Goal: Task Accomplishment & Management: Use online tool/utility

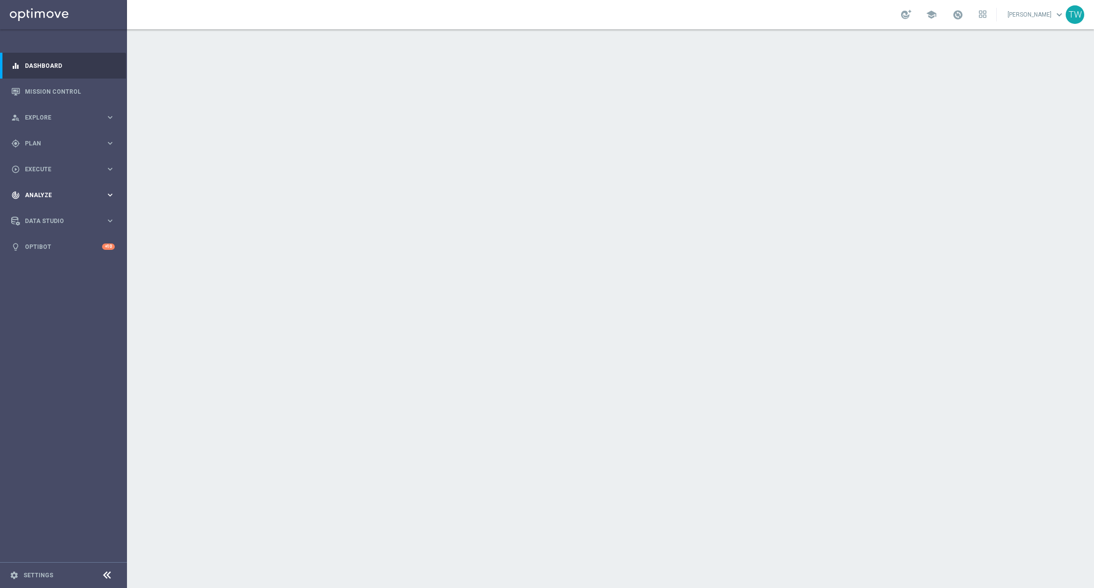
click at [111, 195] on icon "keyboard_arrow_right" at bounding box center [109, 194] width 9 height 9
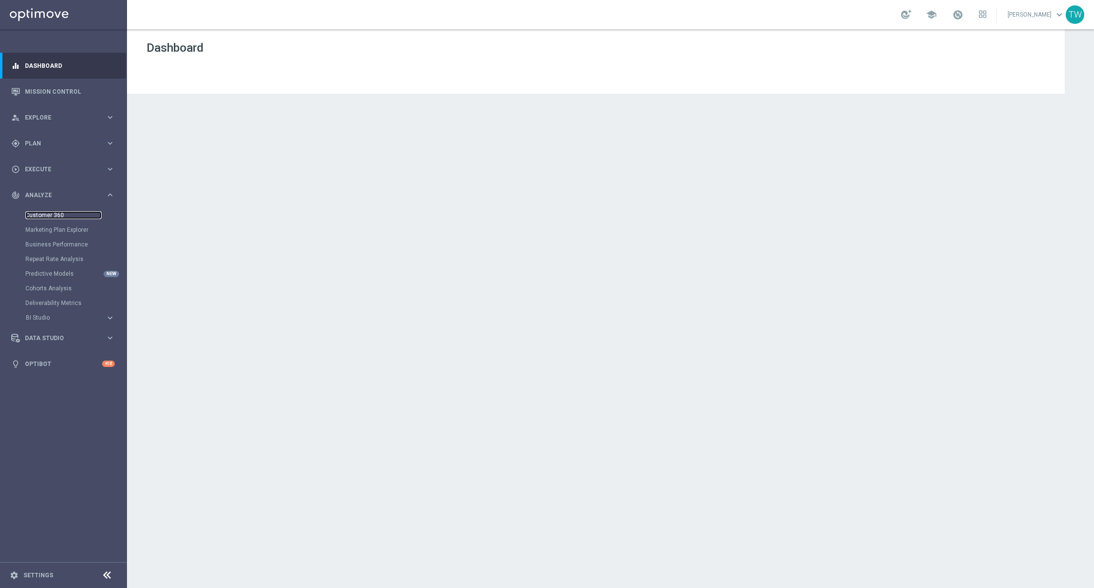
click at [52, 217] on link "Customer 360" at bounding box center [63, 215] width 76 height 8
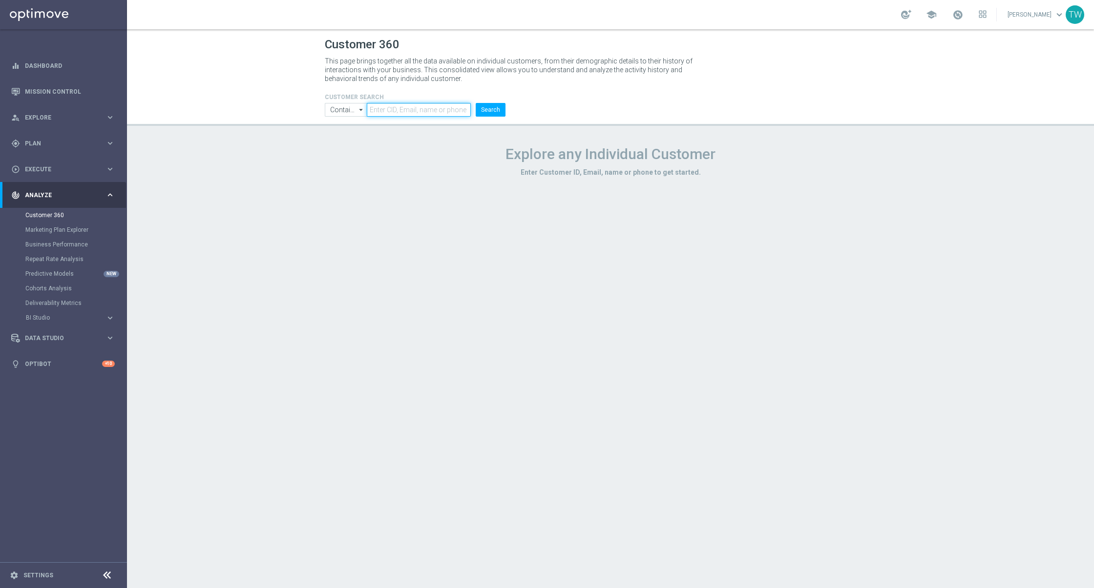
click at [426, 112] on input "text" at bounding box center [419, 110] width 104 height 14
paste input "21139064"
type input "21139064"
click at [487, 111] on button "Search" at bounding box center [491, 110] width 30 height 14
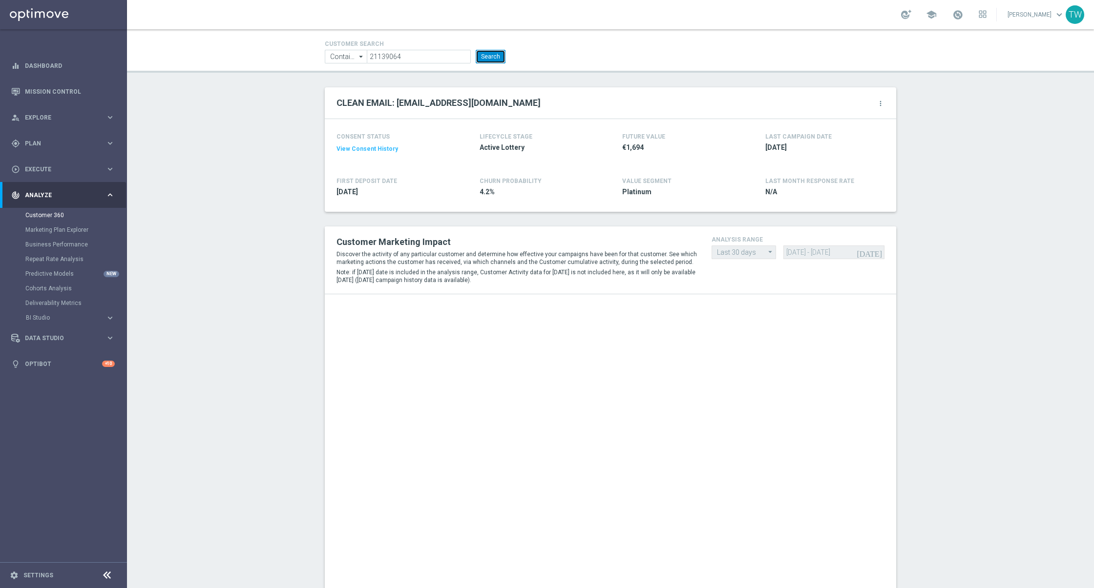
scroll to position [57, 0]
click at [369, 146] on button "View Consent History" at bounding box center [367, 146] width 62 height 8
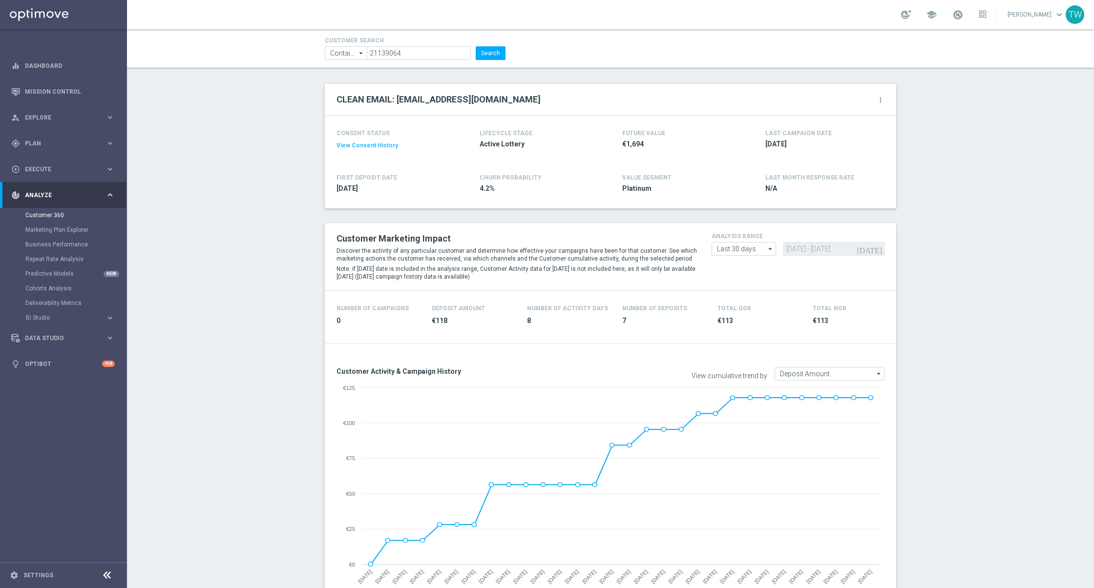
click at [855, 99] on icon "more_vert" at bounding box center [880, 100] width 8 height 8
click at [855, 111] on li "Change Attribute" at bounding box center [839, 115] width 83 height 15
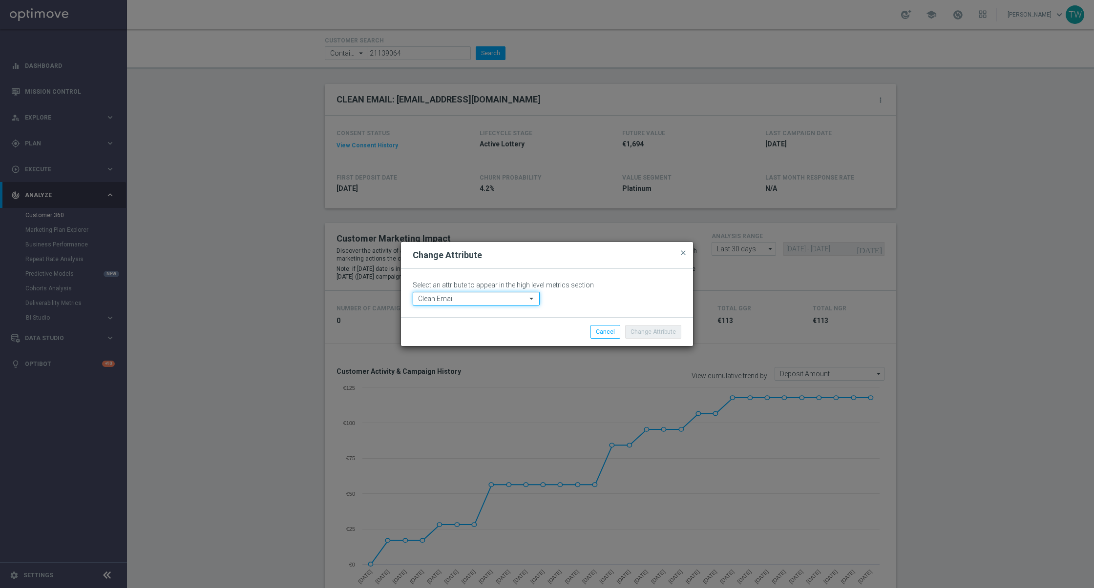
click at [478, 298] on input "Clean Email" at bounding box center [476, 299] width 127 height 14
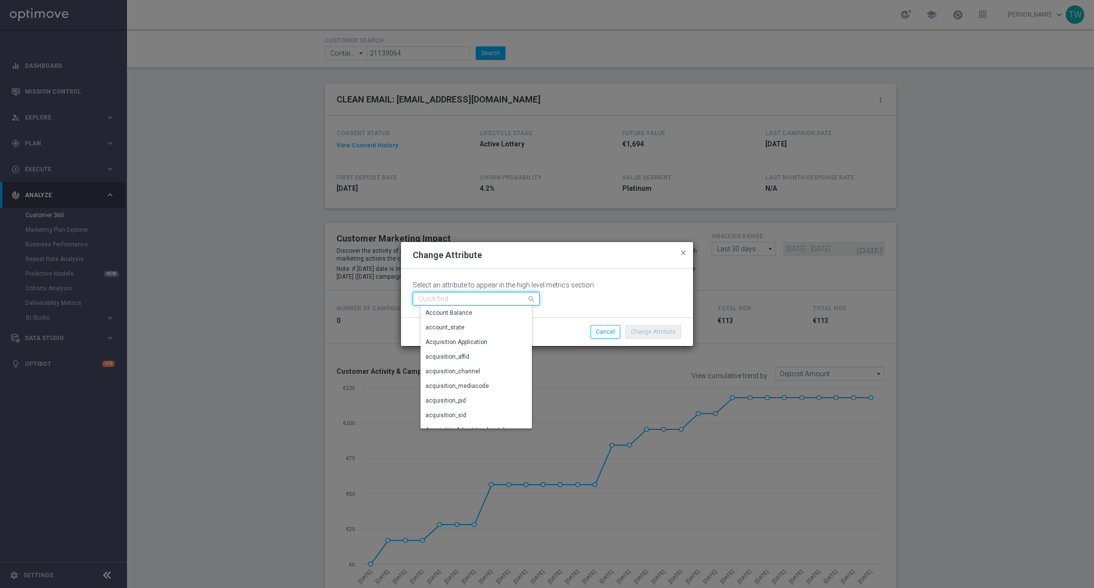
click at [478, 298] on input at bounding box center [476, 299] width 127 height 14
click at [459, 367] on div "number_of_consecutive_unopened_emails" at bounding box center [482, 371] width 115 height 9
type input "number_of_consecutive_unopened_emails"
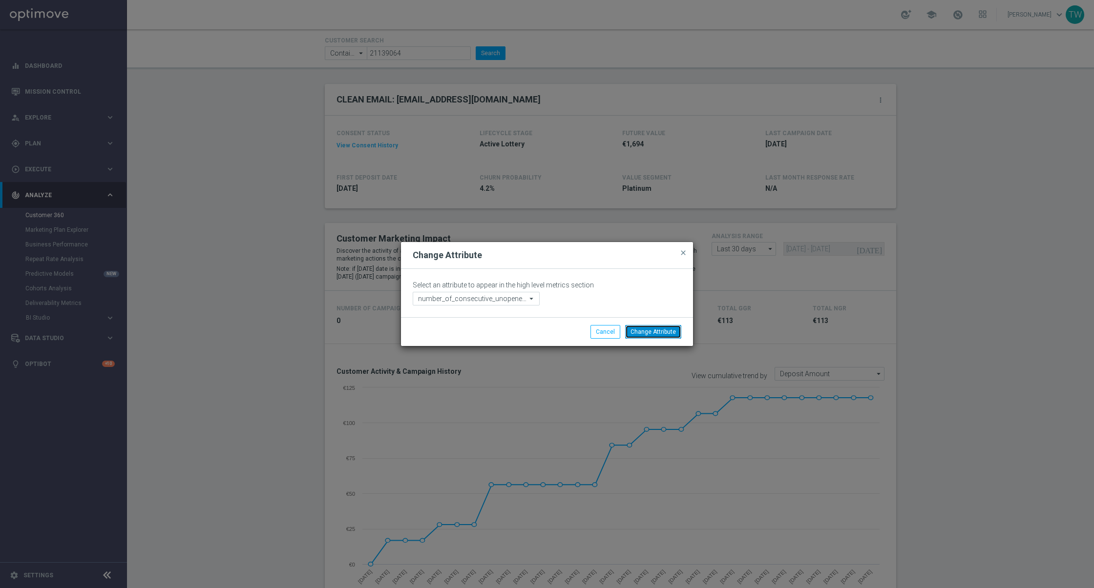
click at [644, 332] on button "Change Attribute" at bounding box center [653, 332] width 56 height 14
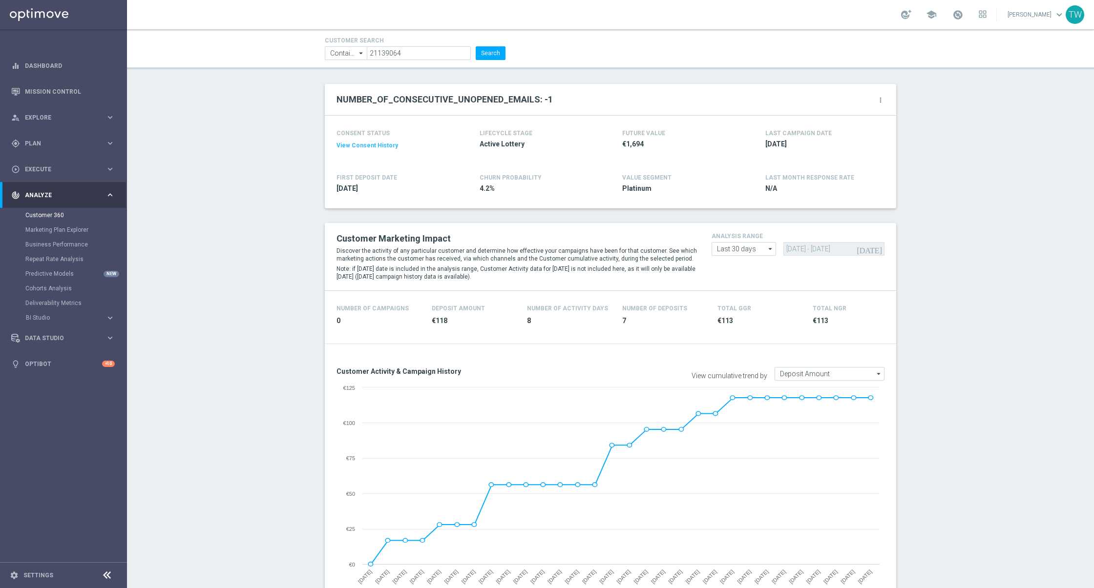
click at [855, 100] on icon "more_vert" at bounding box center [880, 100] width 8 height 8
click at [847, 116] on span "Change Attribute" at bounding box center [828, 116] width 45 height 7
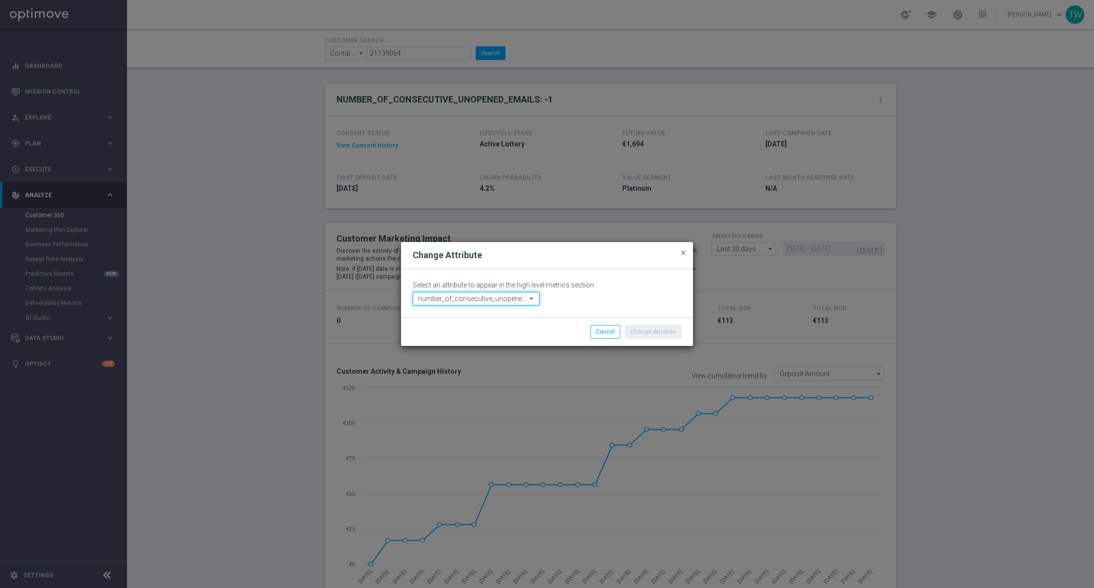
click at [504, 297] on input "number_of_consecutive_unopened_emails" at bounding box center [476, 299] width 127 height 14
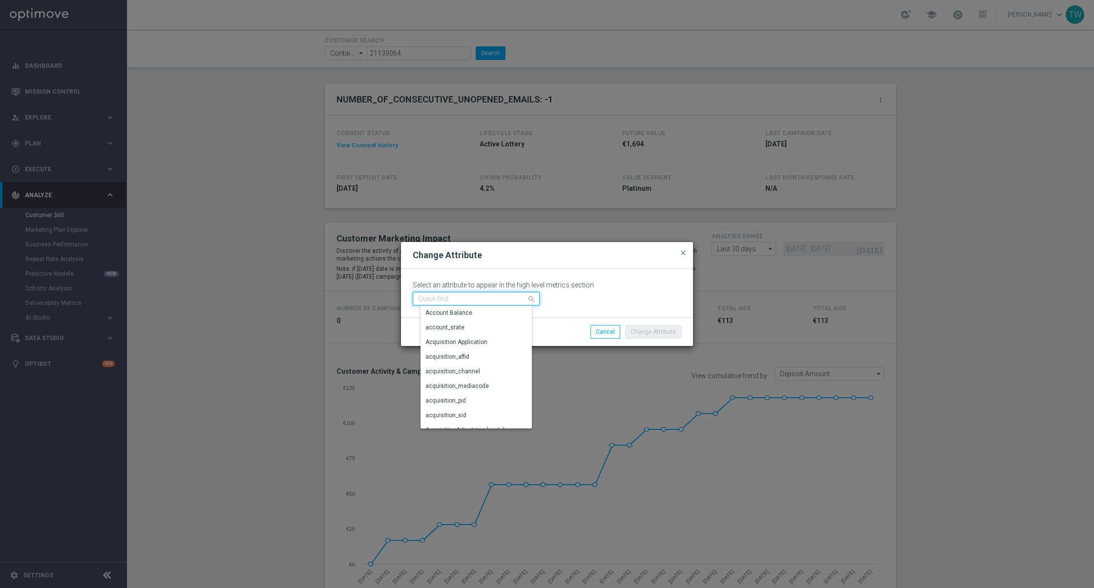
click at [504, 297] on input at bounding box center [476, 299] width 127 height 14
click at [463, 316] on div "Clean Email" at bounding box center [483, 313] width 127 height 15
type input "Clean Email"
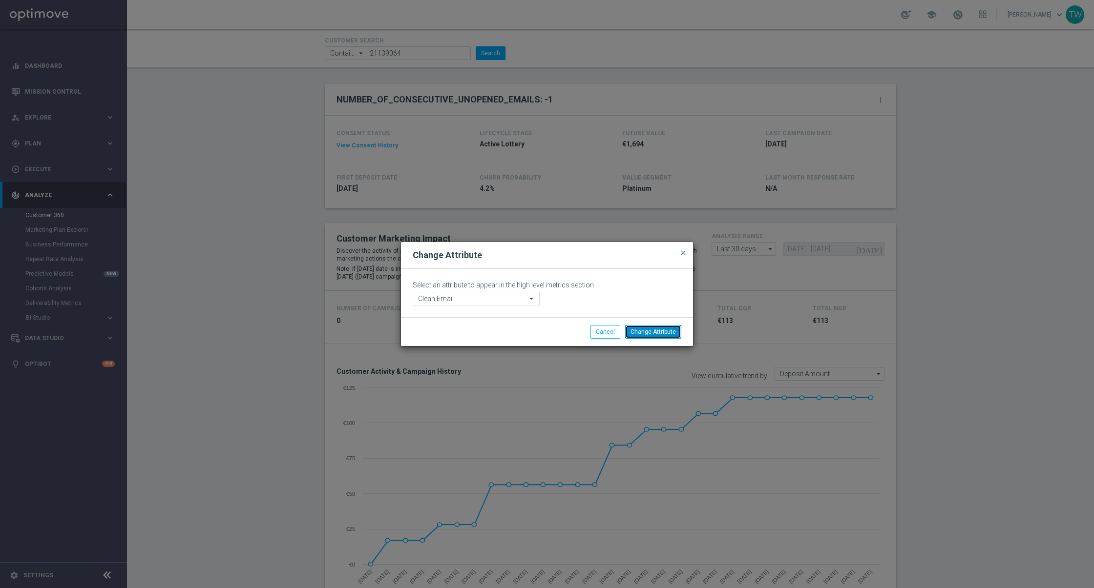
click at [650, 334] on button "Change Attribute" at bounding box center [653, 332] width 56 height 14
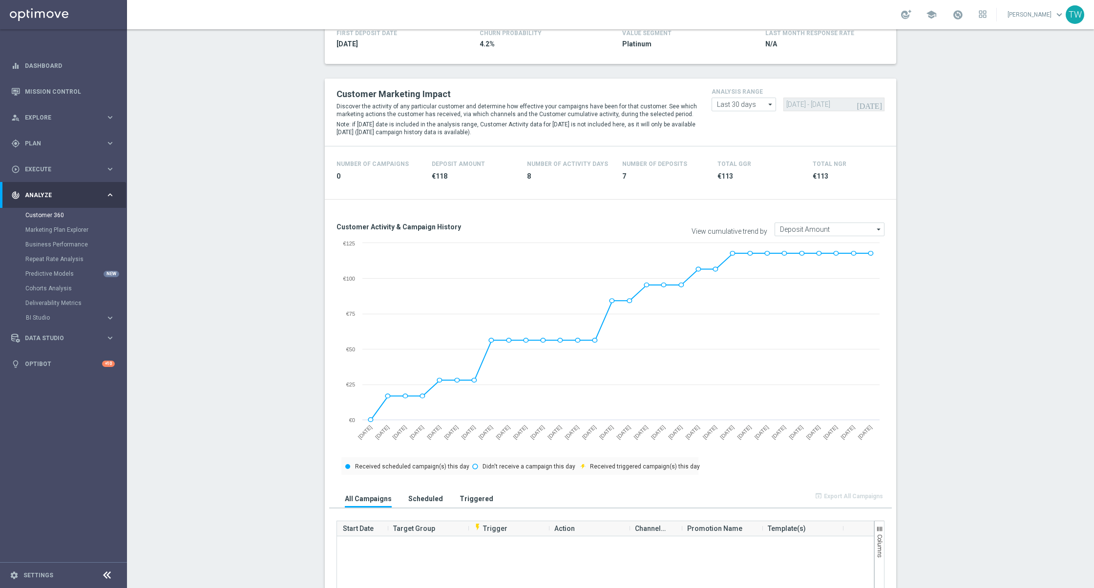
scroll to position [0, 0]
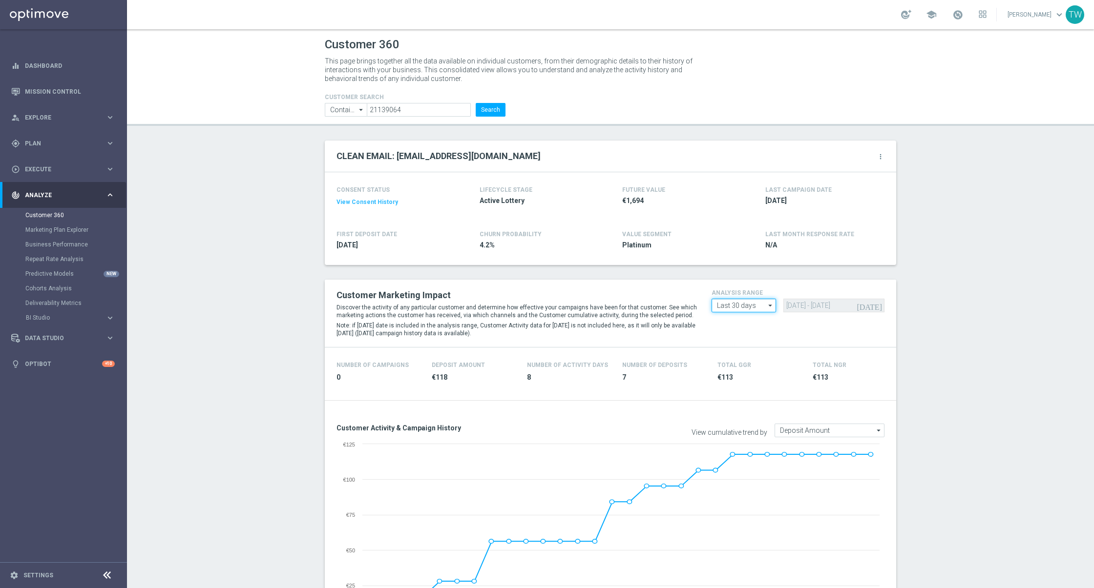
click at [757, 304] on input "Last 30 days" at bounding box center [743, 306] width 64 height 14
click at [754, 346] on div "Last 90 days" at bounding box center [741, 349] width 35 height 9
type input "Last 90 days"
type input "[DATE] - [DATE]"
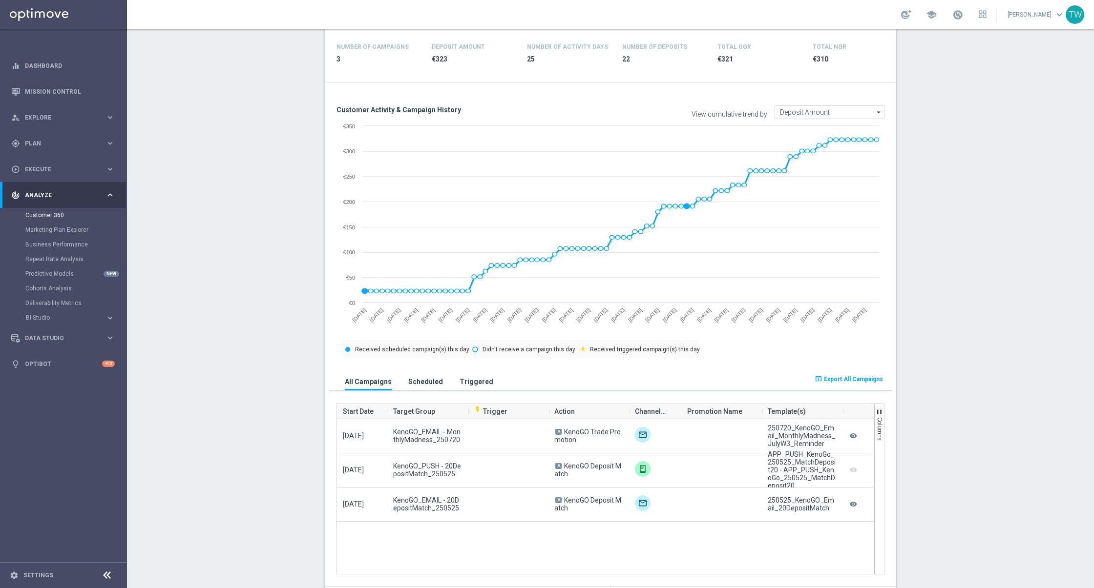
scroll to position [323, 0]
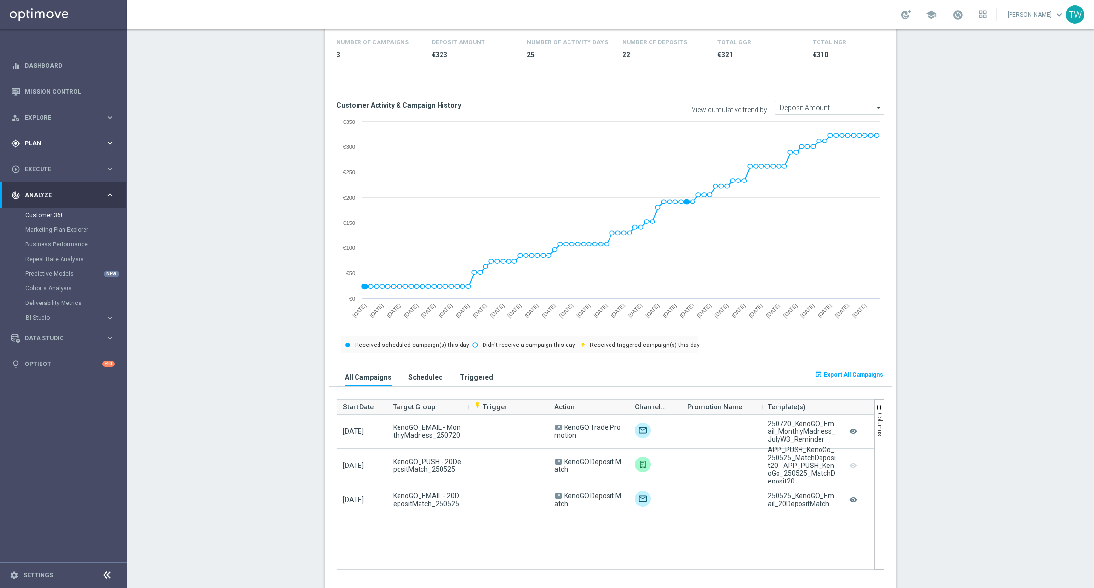
click at [79, 143] on span "Plan" at bounding box center [65, 144] width 81 height 6
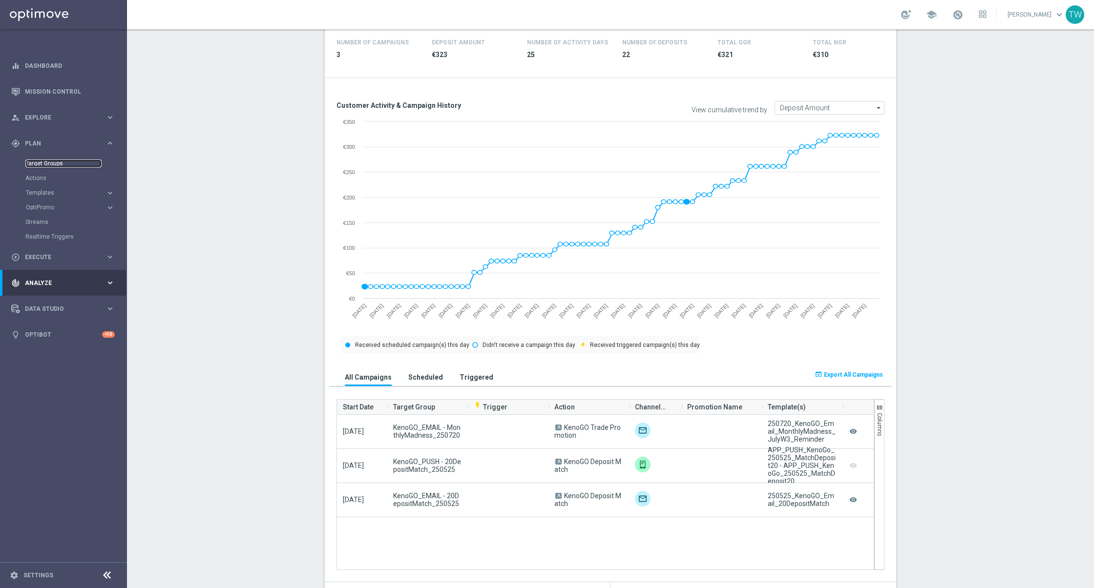
click at [65, 166] on link "Target Groups" at bounding box center [63, 164] width 76 height 8
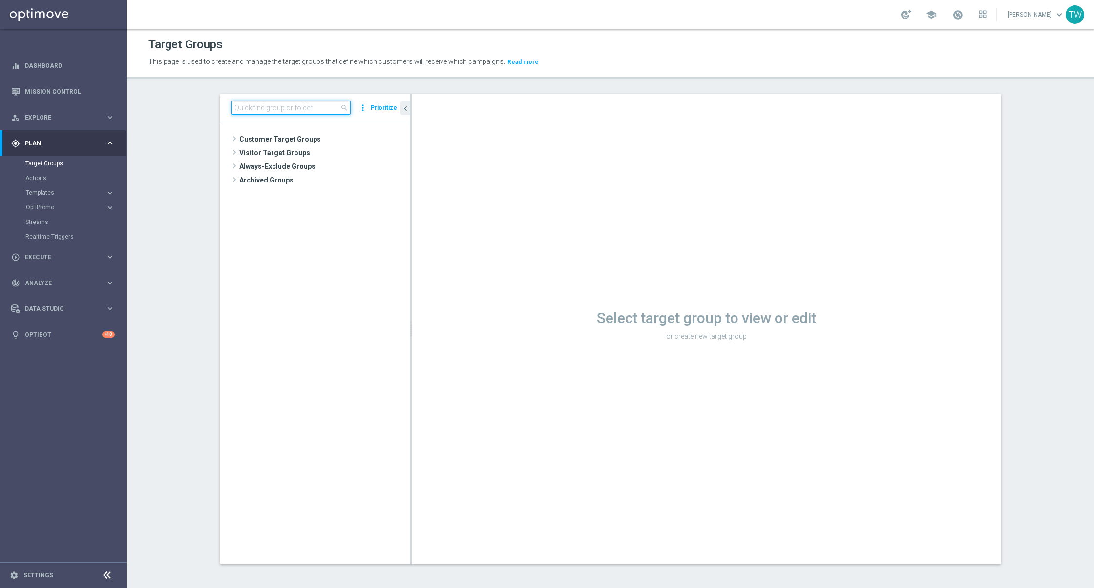
click at [314, 105] on input at bounding box center [290, 108] width 119 height 14
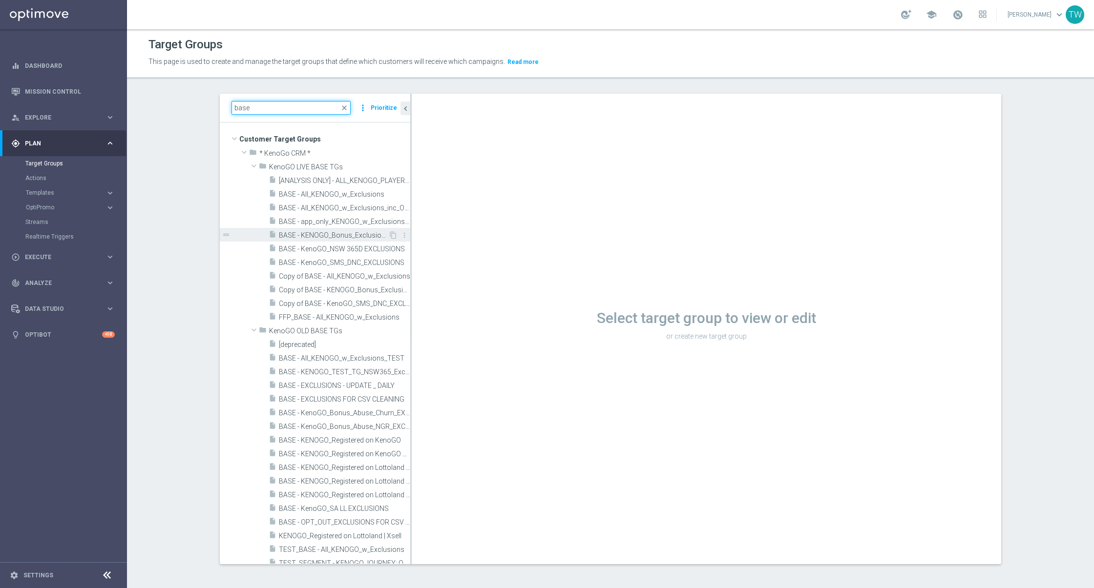
type input "base"
click at [358, 231] on span "BASE - KENOGO_Bonus_Exclusions" at bounding box center [333, 235] width 109 height 8
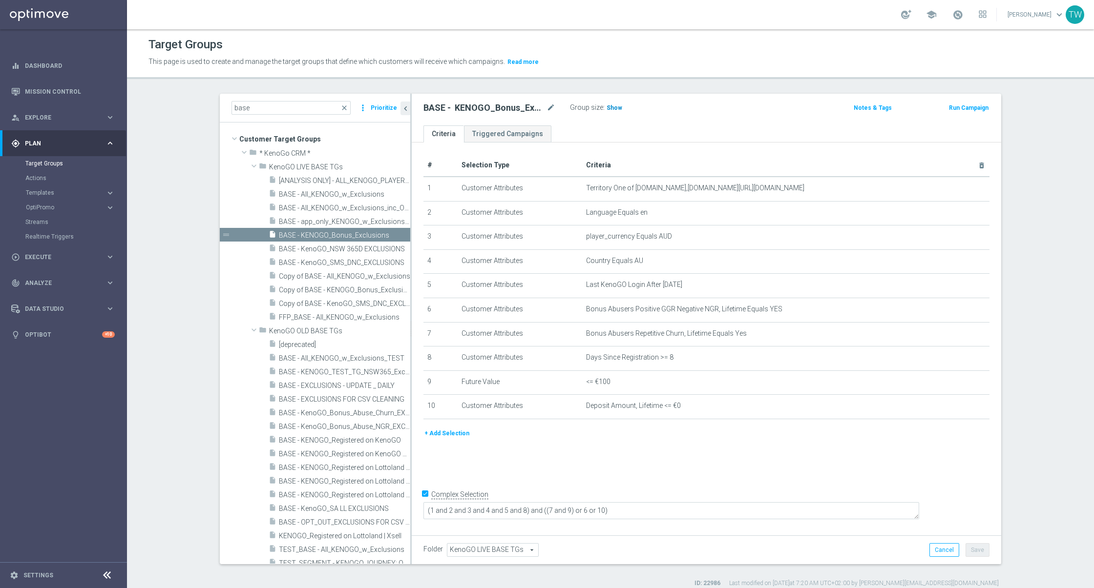
click at [620, 104] on h3 "Show" at bounding box center [614, 108] width 18 height 11
click at [620, 104] on span "23,436" at bounding box center [617, 108] width 21 height 9
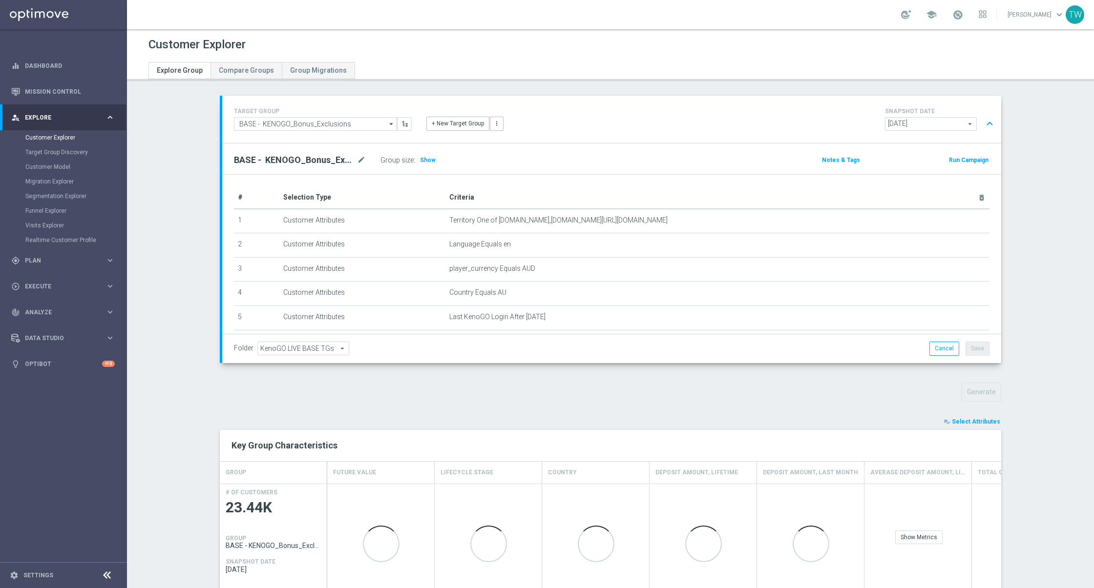
scroll to position [108, 0]
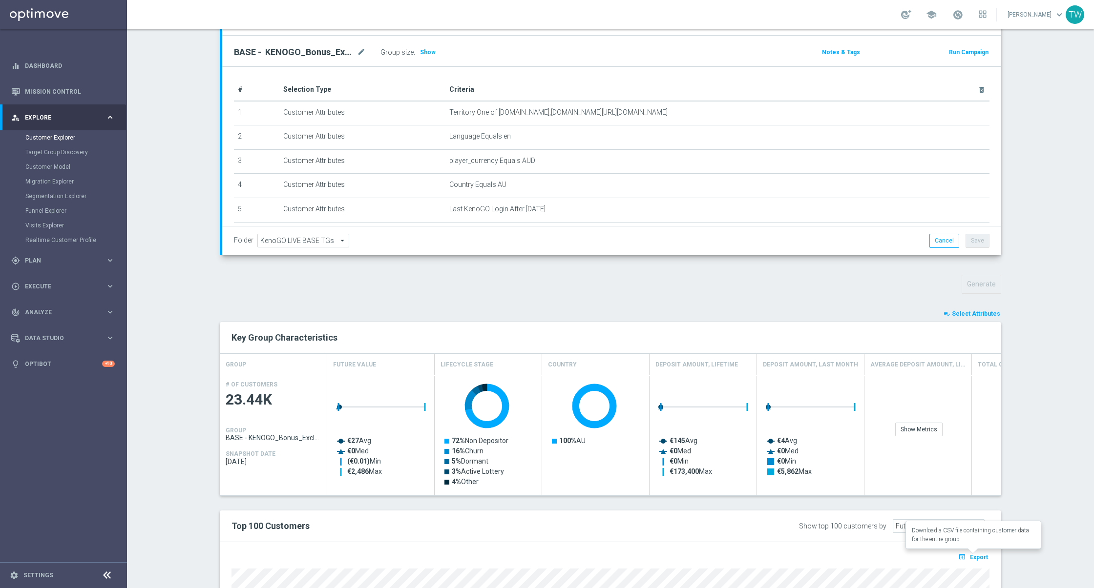
click at [979, 558] on span "Export" at bounding box center [979, 557] width 18 height 7
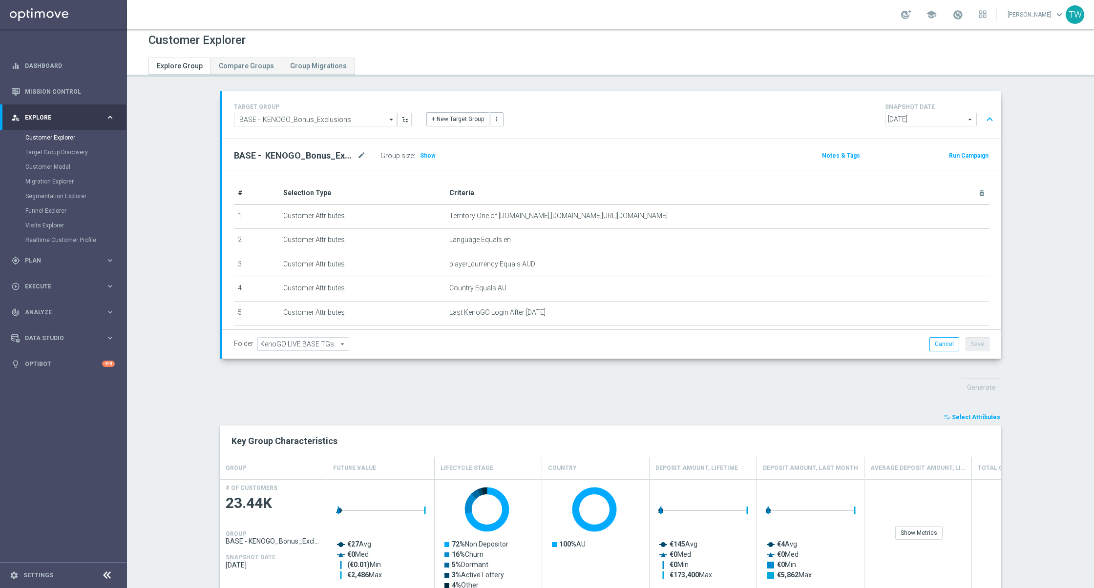
scroll to position [0, 0]
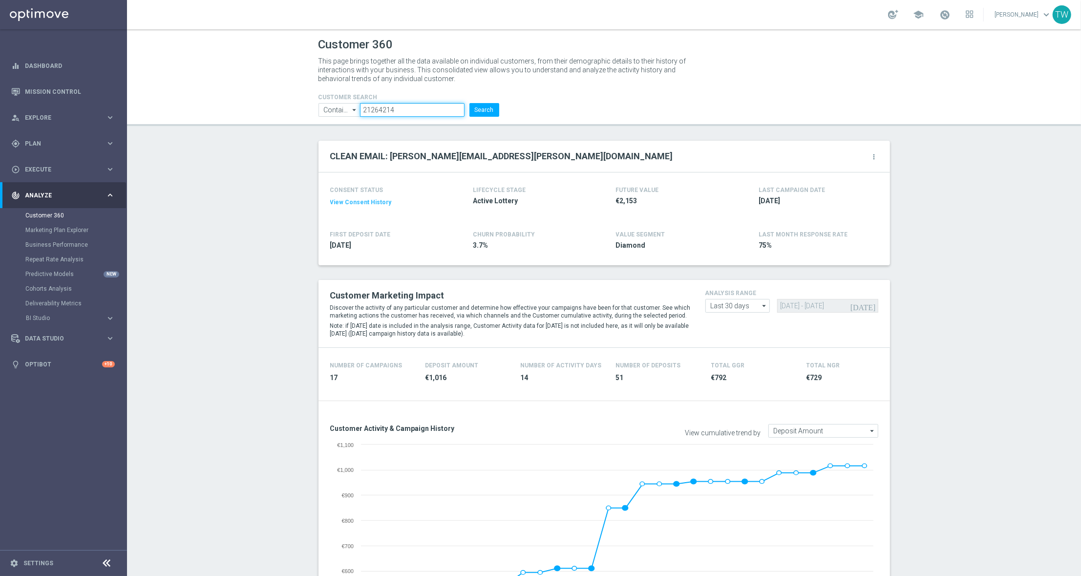
click at [408, 114] on input "21264214" at bounding box center [412, 110] width 104 height 14
paste input "13906"
type input "21139064"
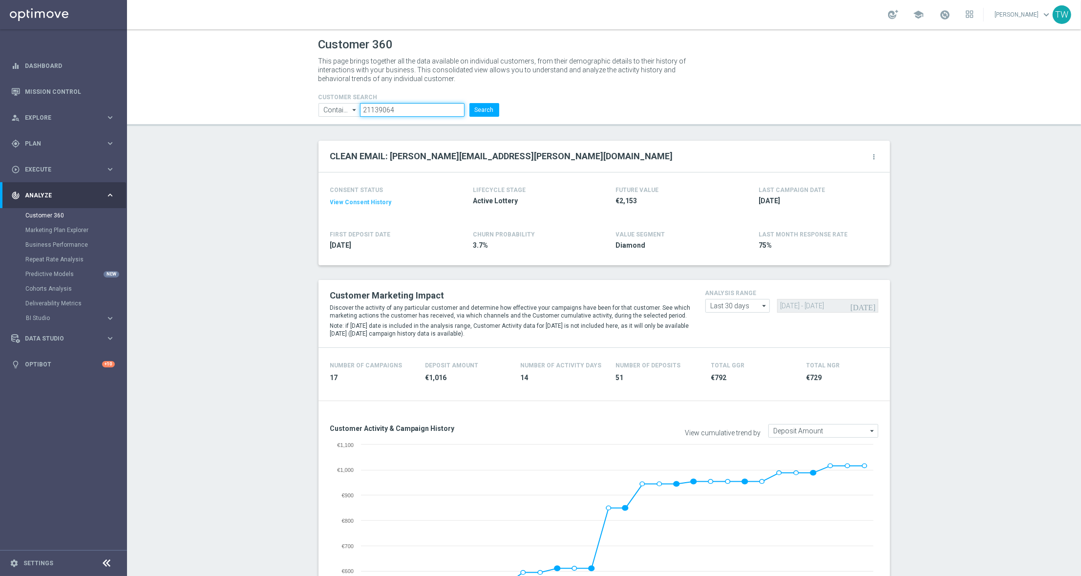
click at [469, 103] on button "Search" at bounding box center [484, 110] width 30 height 14
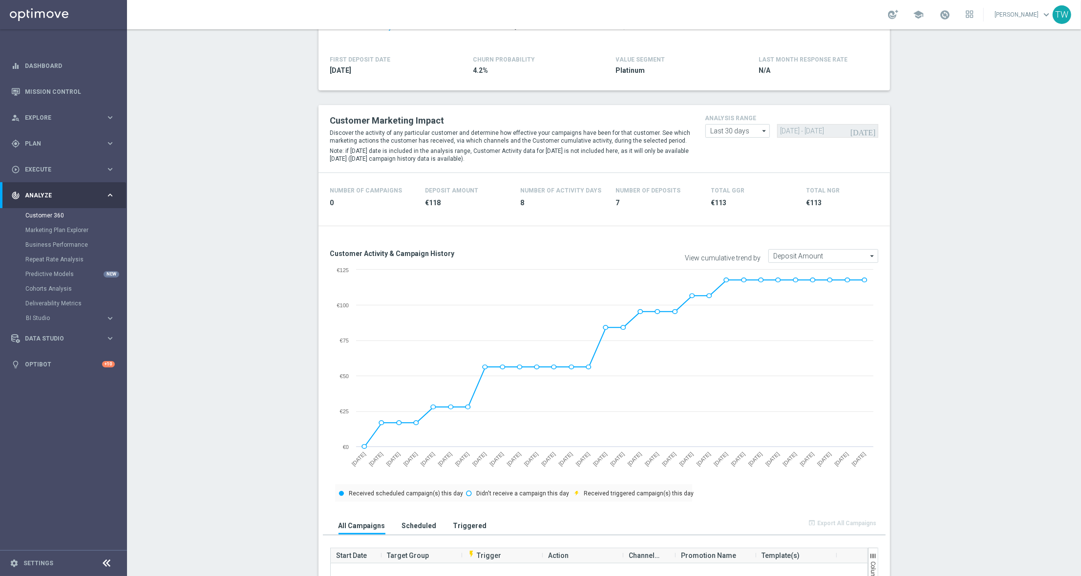
scroll to position [4, 0]
